Goal: Task Accomplishment & Management: Manage account settings

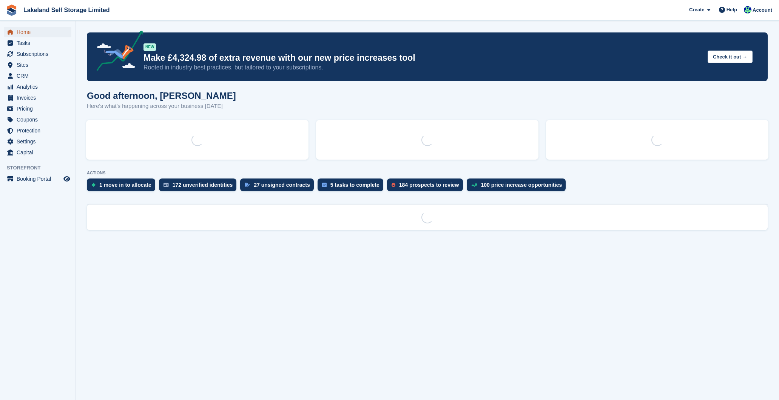
click at [28, 33] on span "Home" at bounding box center [39, 32] width 45 height 11
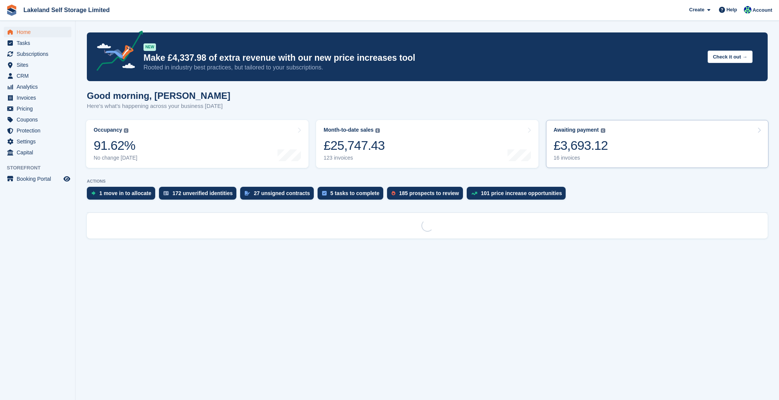
click at [568, 148] on div "£3,693.12" at bounding box center [580, 145] width 54 height 15
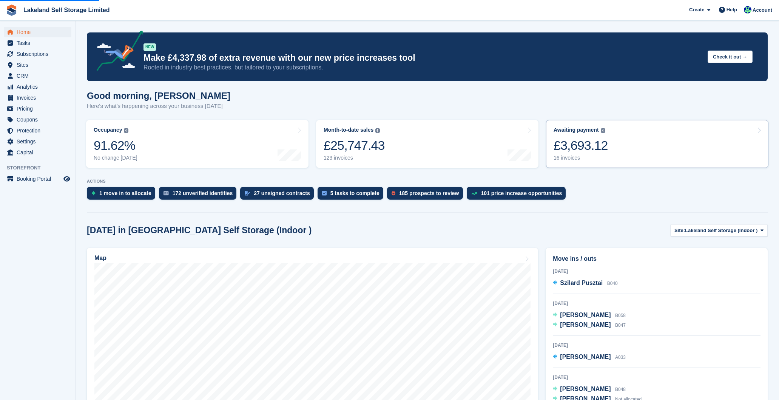
click at [565, 148] on div "£3,693.12" at bounding box center [580, 145] width 54 height 15
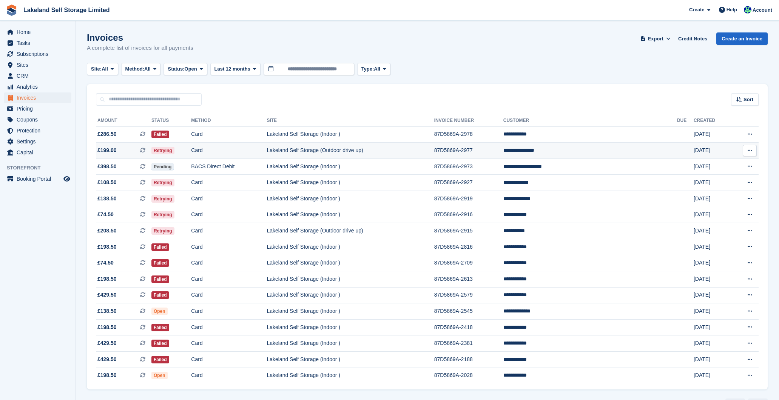
click at [503, 149] on td "87D5869A-2977" at bounding box center [468, 151] width 69 height 16
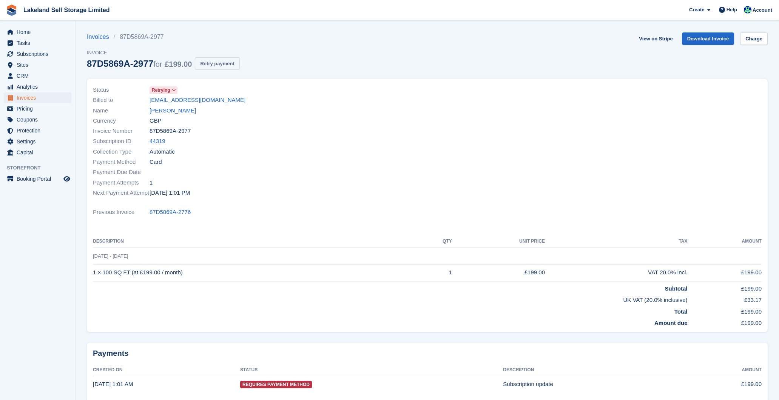
click at [221, 65] on button "Retry payment" at bounding box center [217, 63] width 45 height 12
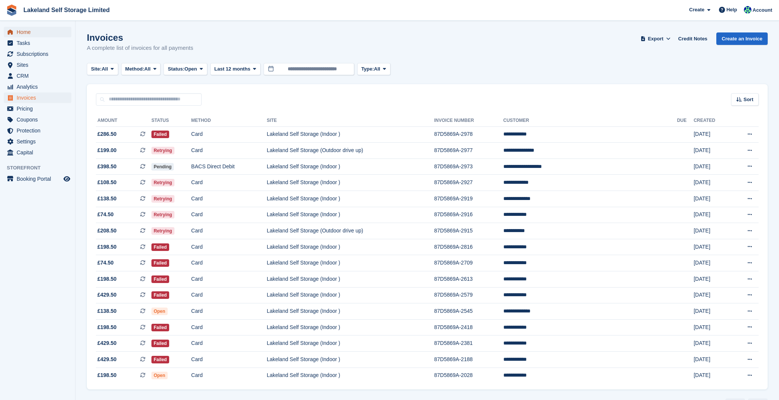
click at [35, 33] on span "Home" at bounding box center [39, 32] width 45 height 11
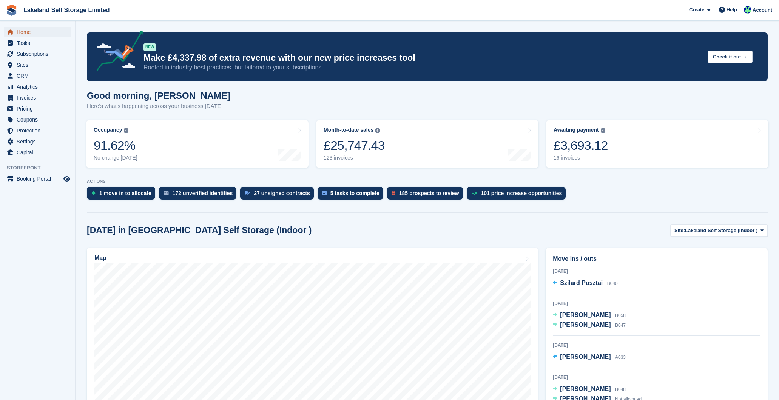
click at [42, 32] on span "Home" at bounding box center [39, 32] width 45 height 11
